Goal: Navigation & Orientation: Understand site structure

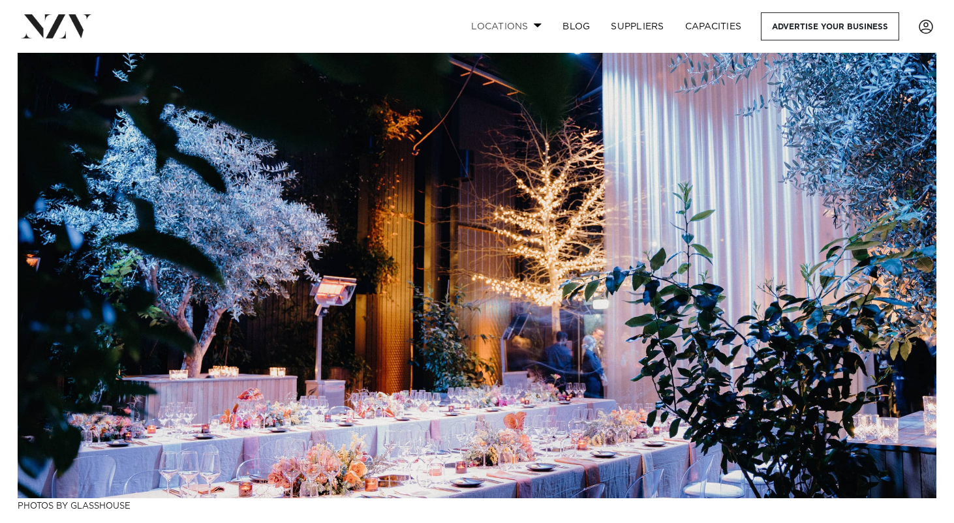
click at [508, 21] on link "Locations" at bounding box center [506, 26] width 91 height 28
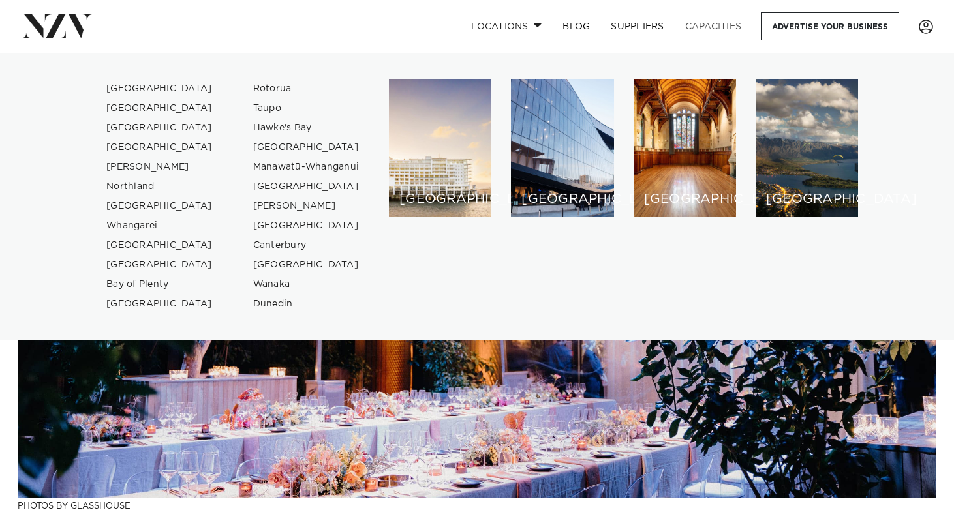
click at [698, 25] on link "Capacities" at bounding box center [714, 26] width 78 height 28
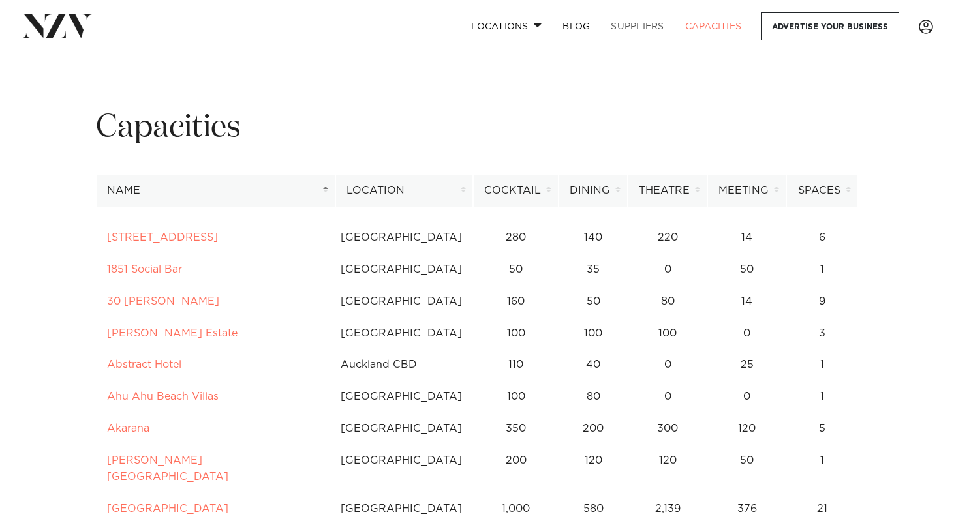
click at [629, 23] on link "SUPPLIERS" at bounding box center [637, 26] width 74 height 28
